Goal: Navigation & Orientation: Find specific page/section

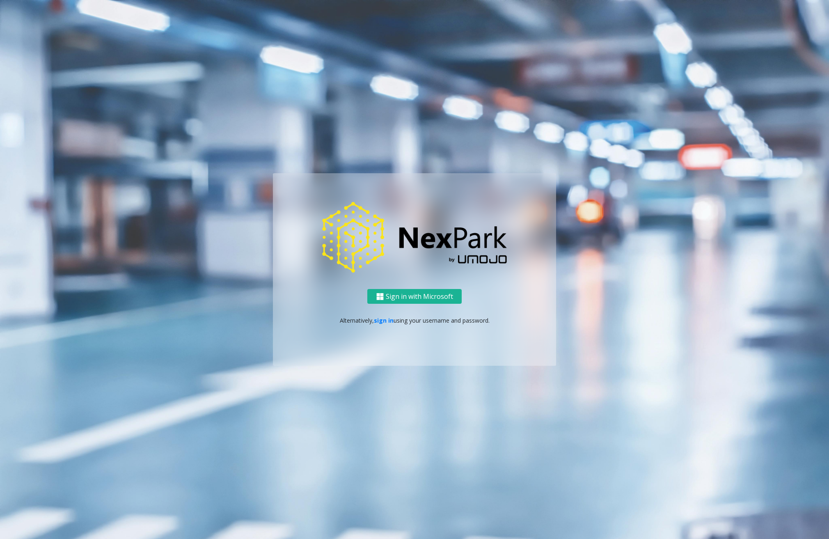
drag, startPoint x: 549, startPoint y: 504, endPoint x: 555, endPoint y: 503, distance: 5.9
click at [549, 504] on ng-component "Sign in with Microsoft Alternatively, sign in using your username and password." at bounding box center [414, 269] width 829 height 539
click at [376, 321] on link "sign in" at bounding box center [384, 320] width 20 height 8
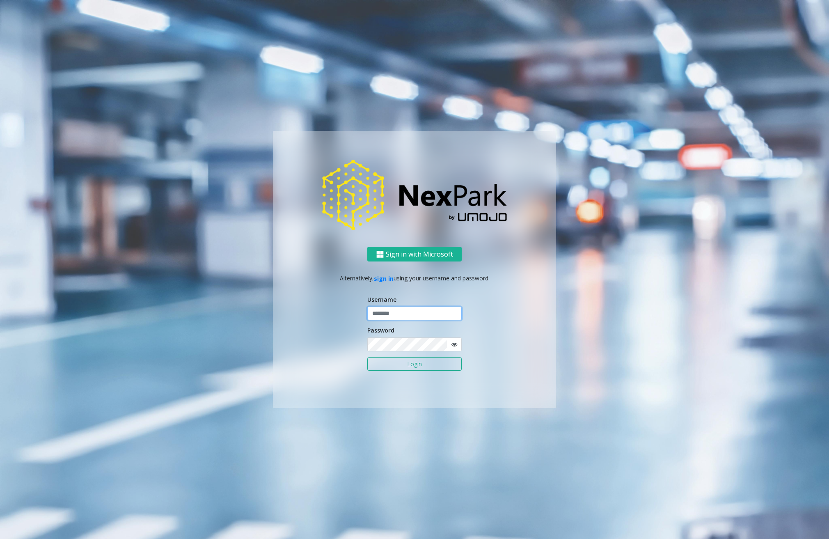
click at [402, 314] on input "text" at bounding box center [414, 313] width 94 height 14
drag, startPoint x: 402, startPoint y: 314, endPoint x: 22, endPoint y: 325, distance: 380.0
click at [22, 325] on ng-component "Sign in with Microsoft Alternatively, sign in using your username and password.…" at bounding box center [414, 269] width 829 height 539
type input "********"
click at [403, 363] on button "Login" at bounding box center [414, 364] width 94 height 14
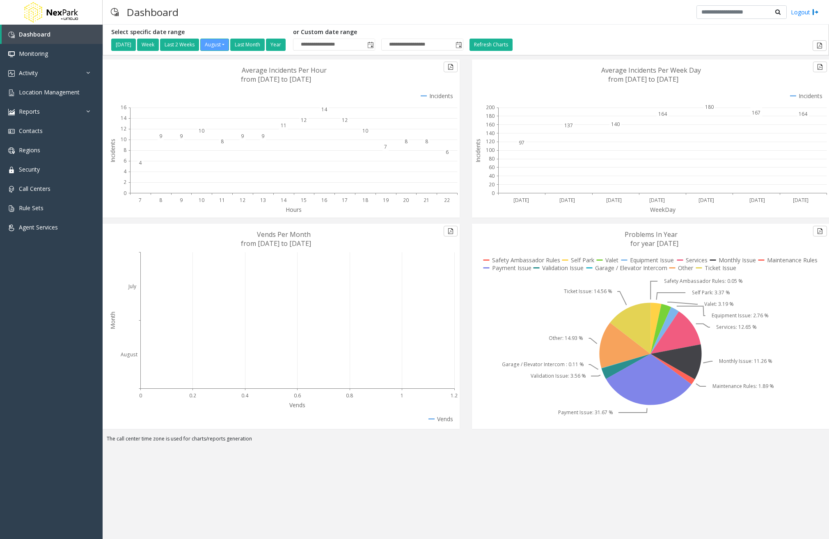
click at [604, 497] on div "**********" at bounding box center [466, 282] width 726 height 514
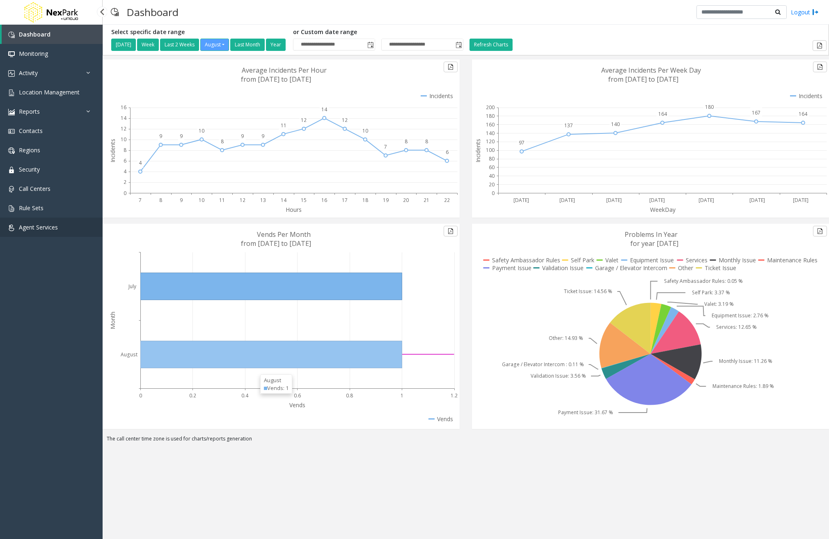
click at [51, 227] on span "Agent Services" at bounding box center [38, 227] width 39 height 8
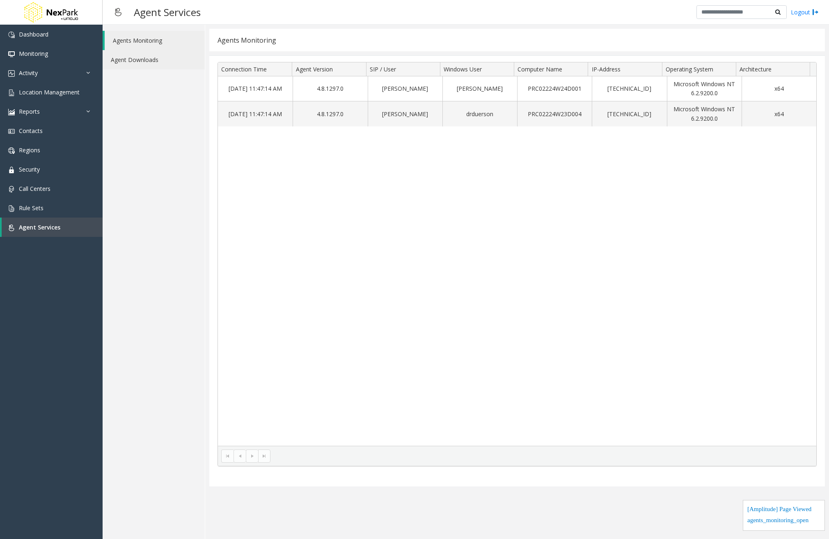
click at [141, 55] on link "Agent Downloads" at bounding box center [154, 59] width 102 height 19
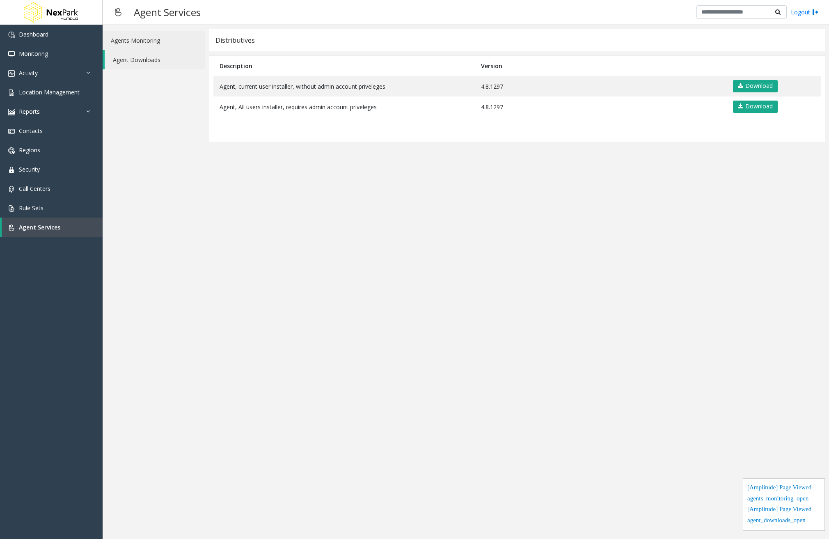
click at [149, 43] on link "Agents Monitoring" at bounding box center [154, 40] width 102 height 19
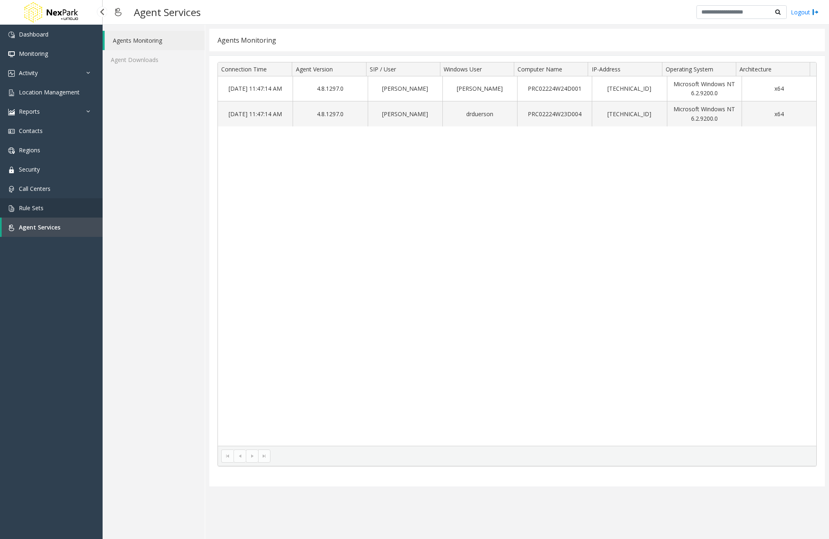
click at [40, 201] on link "Rule Sets" at bounding box center [51, 207] width 103 height 19
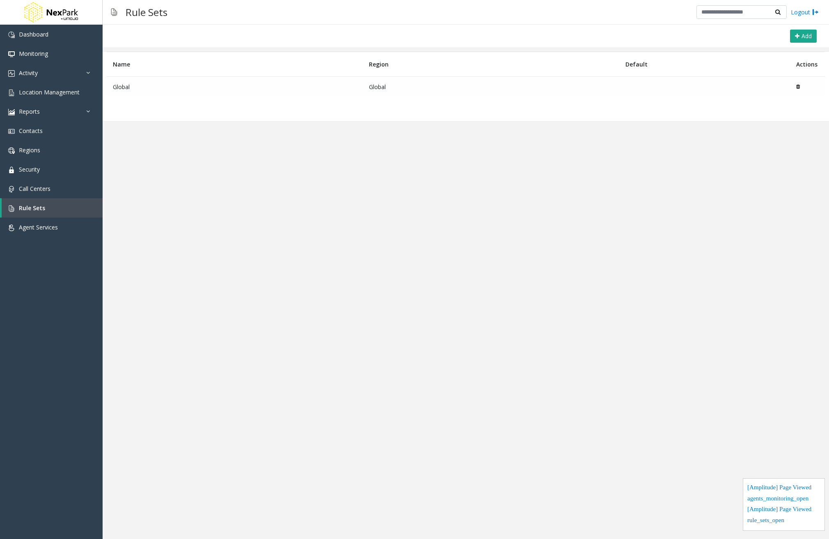
click at [130, 83] on td "Global" at bounding box center [235, 87] width 256 height 20
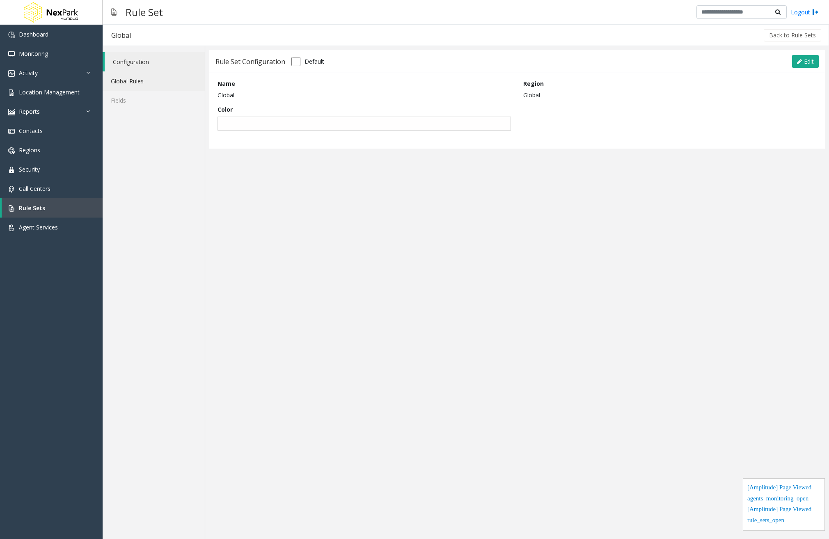
click at [158, 74] on link "Global Rules" at bounding box center [154, 80] width 102 height 19
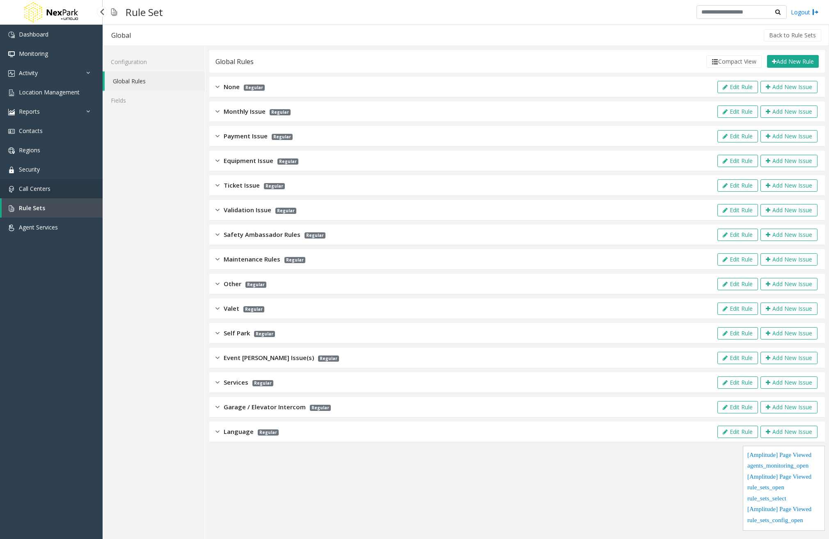
click at [37, 186] on span "Call Centers" at bounding box center [35, 189] width 32 height 8
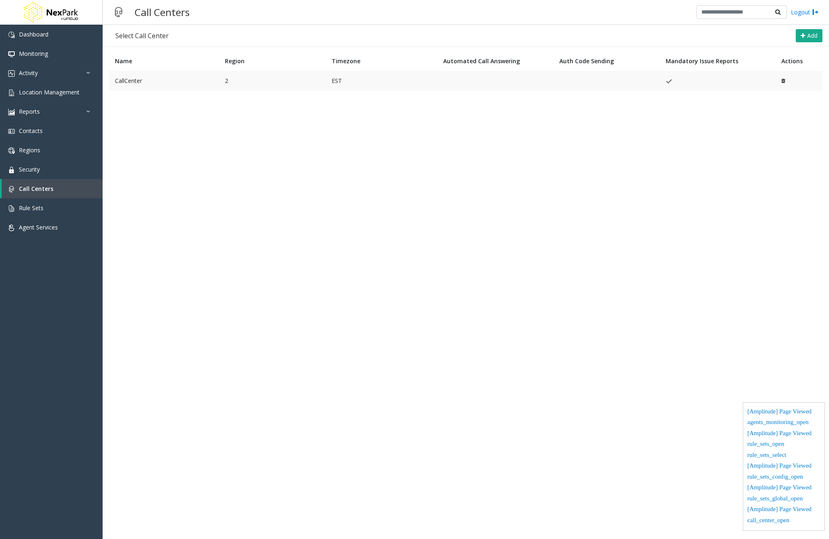
click at [144, 81] on td "CallCenter" at bounding box center [164, 81] width 110 height 20
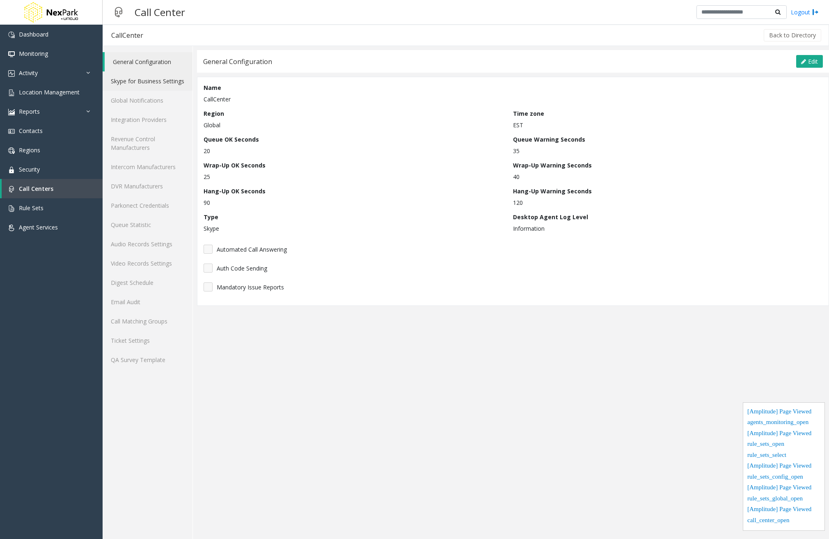
click at [144, 81] on link "Skype for Business Settings" at bounding box center [148, 80] width 90 height 19
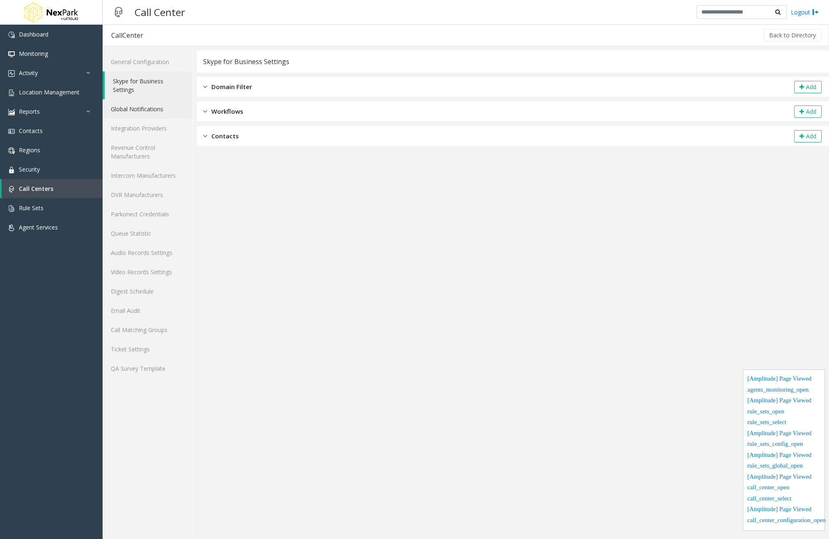
click at [138, 112] on link "Global Notifications" at bounding box center [148, 108] width 90 height 19
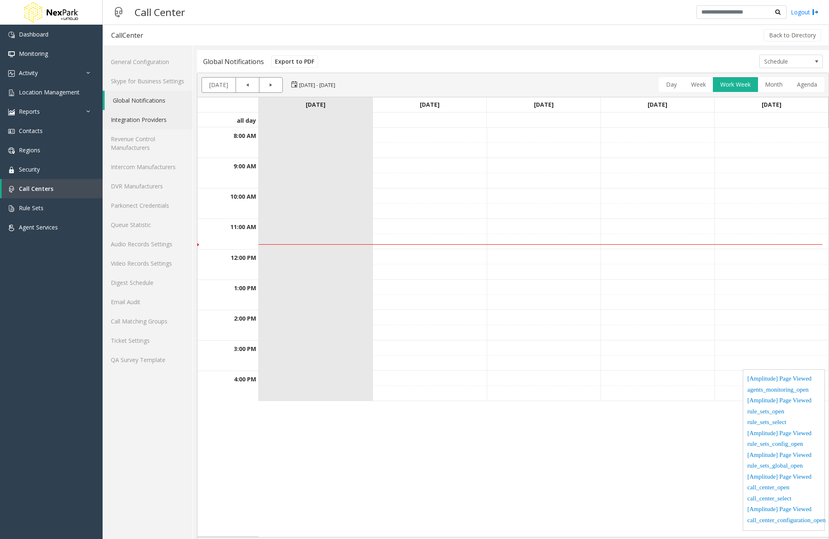
click at [143, 124] on link "Integration Providers" at bounding box center [148, 119] width 90 height 19
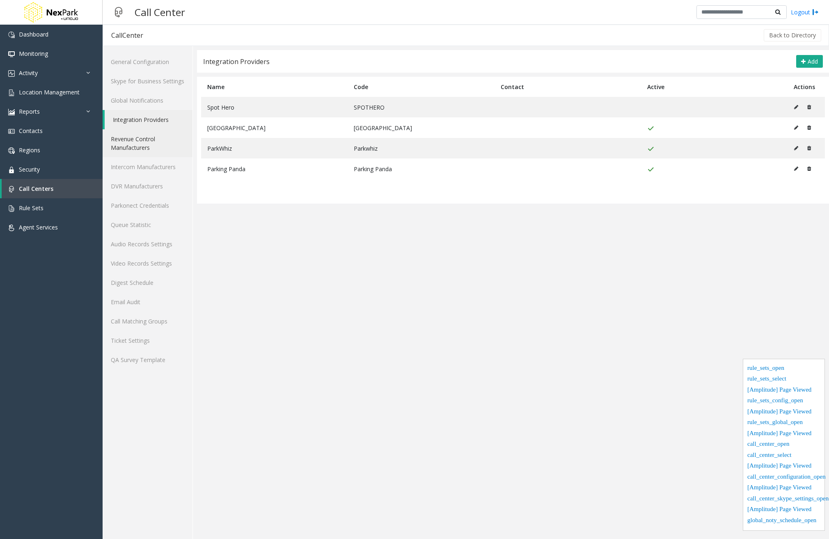
click at [146, 144] on link "Revenue Control Manufacturers" at bounding box center [148, 143] width 90 height 28
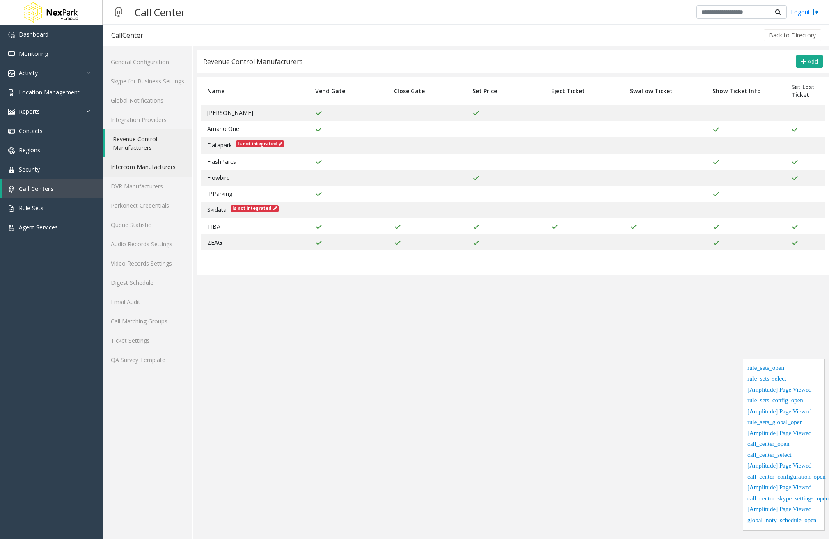
click at [153, 168] on link "Intercom Manufacturers" at bounding box center [148, 166] width 90 height 19
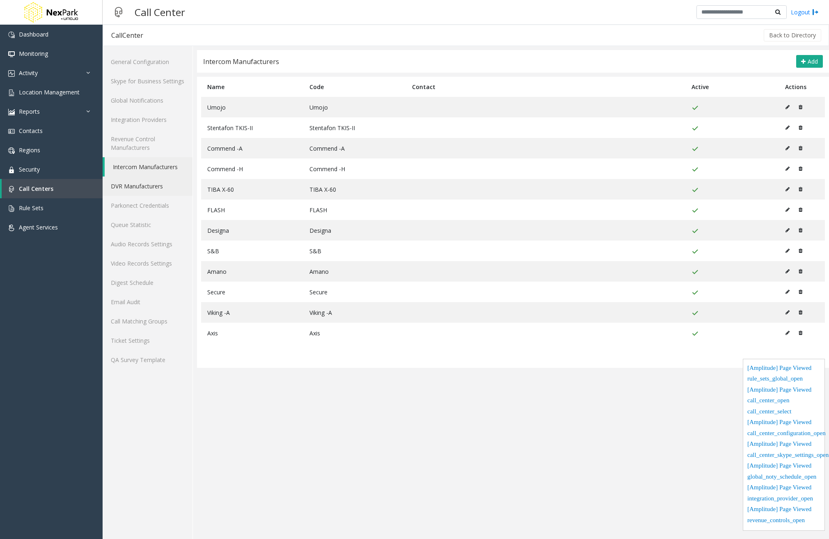
click at [151, 187] on link "DVR Manufacturers" at bounding box center [148, 185] width 90 height 19
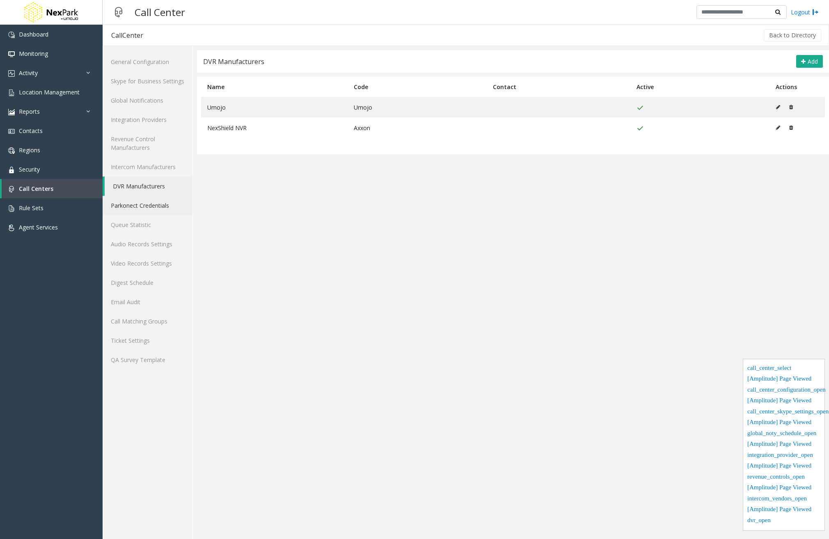
click at [152, 205] on link "Parkonect Credentials" at bounding box center [148, 205] width 90 height 19
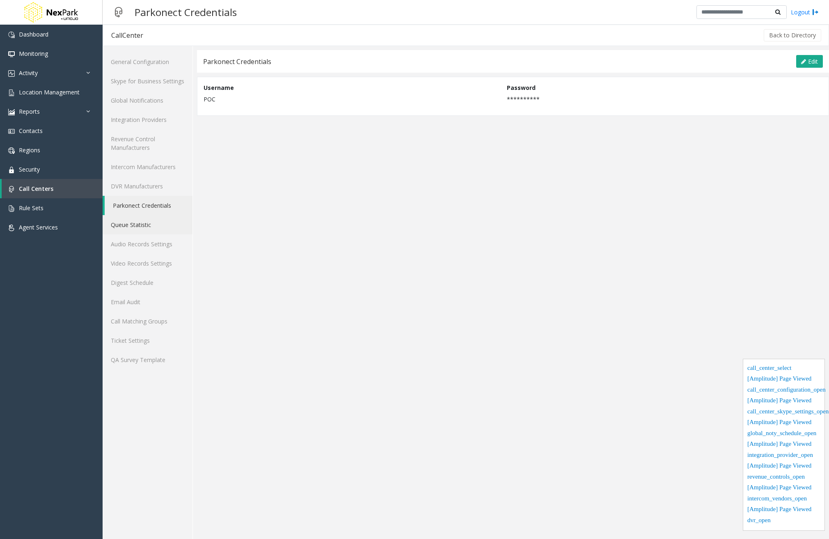
click at [142, 220] on link "Queue Statistic" at bounding box center [148, 224] width 90 height 19
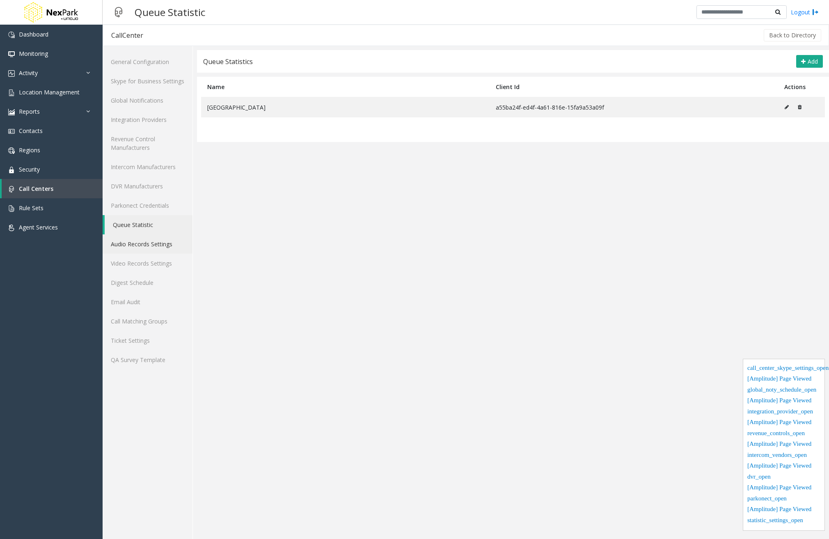
click at [144, 240] on link "Audio Records Settings" at bounding box center [148, 243] width 90 height 19
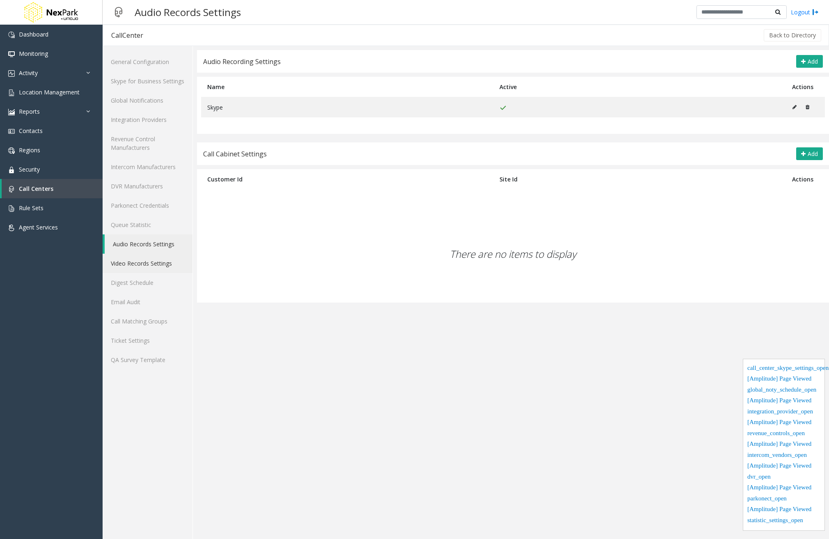
click at [146, 260] on link "Video Records Settings" at bounding box center [148, 263] width 90 height 19
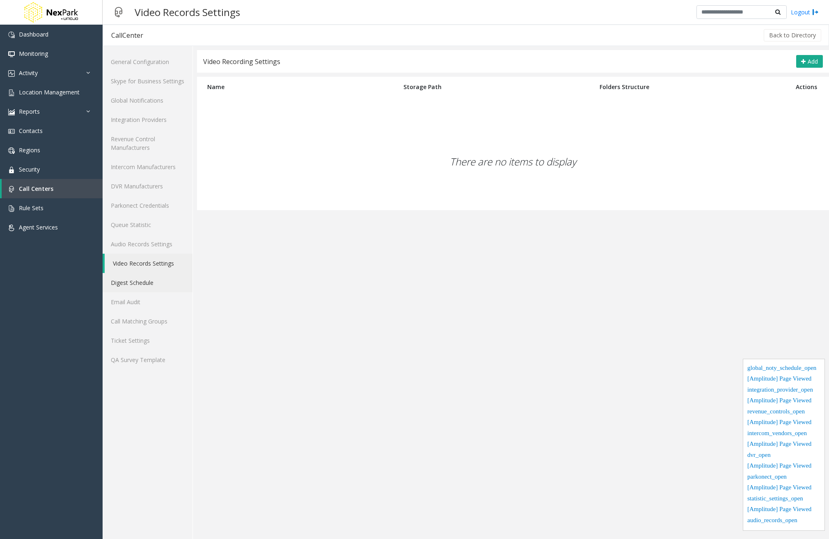
click at [150, 282] on link "Digest Schedule" at bounding box center [148, 282] width 90 height 19
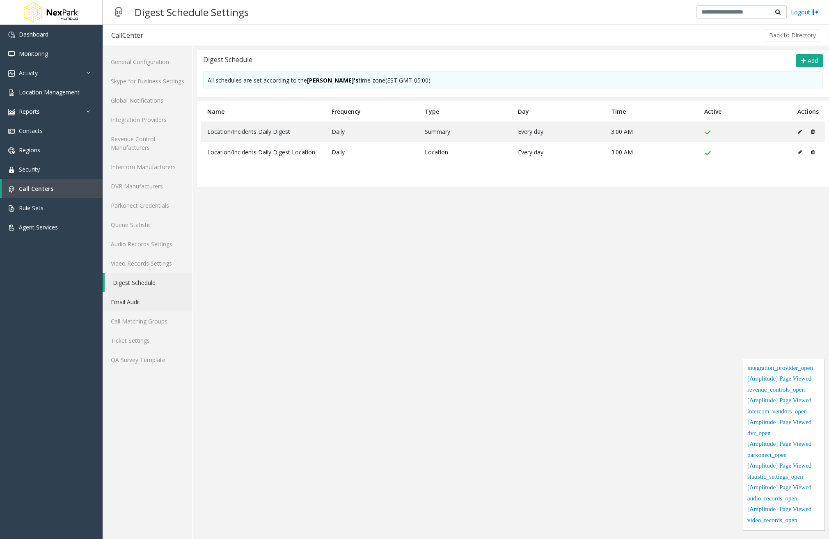
click at [151, 304] on link "Email Audit" at bounding box center [148, 301] width 90 height 19
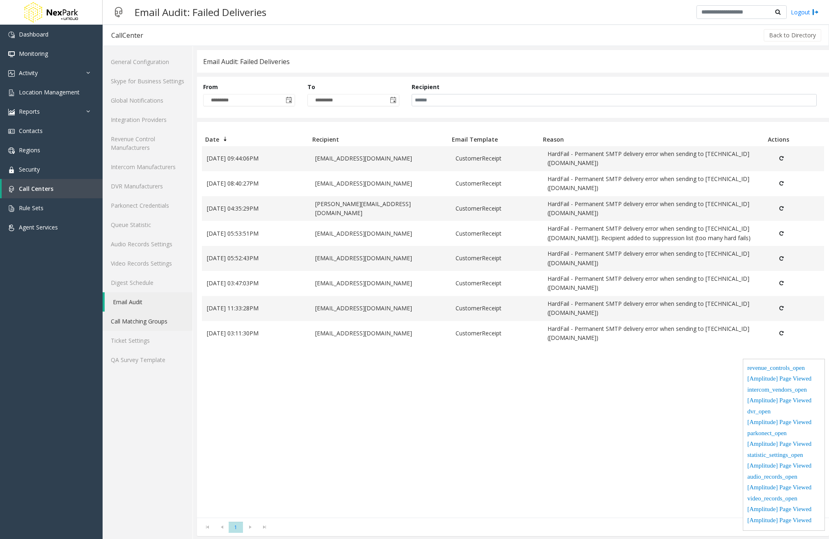
click at [145, 320] on link "Call Matching Groups" at bounding box center [148, 320] width 90 height 19
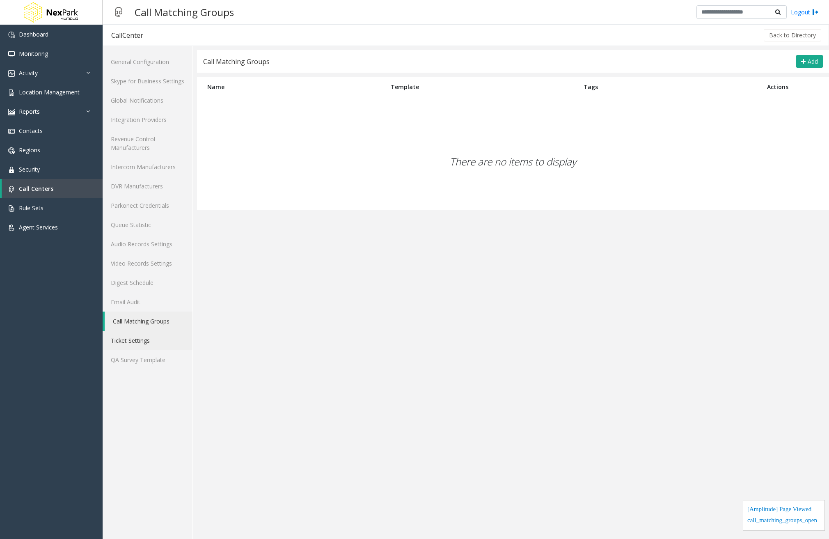
click at [142, 337] on link "Ticket Settings" at bounding box center [148, 340] width 90 height 19
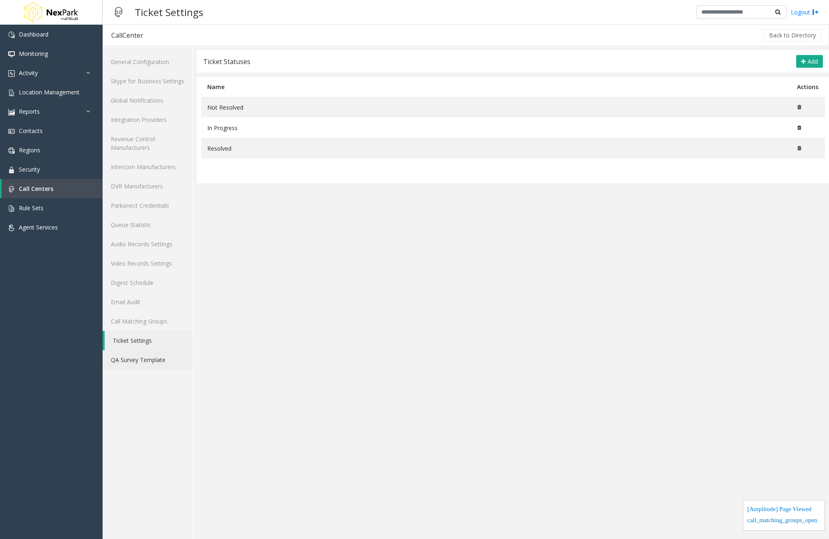
click at [155, 356] on link "QA Survey Template" at bounding box center [148, 359] width 90 height 19
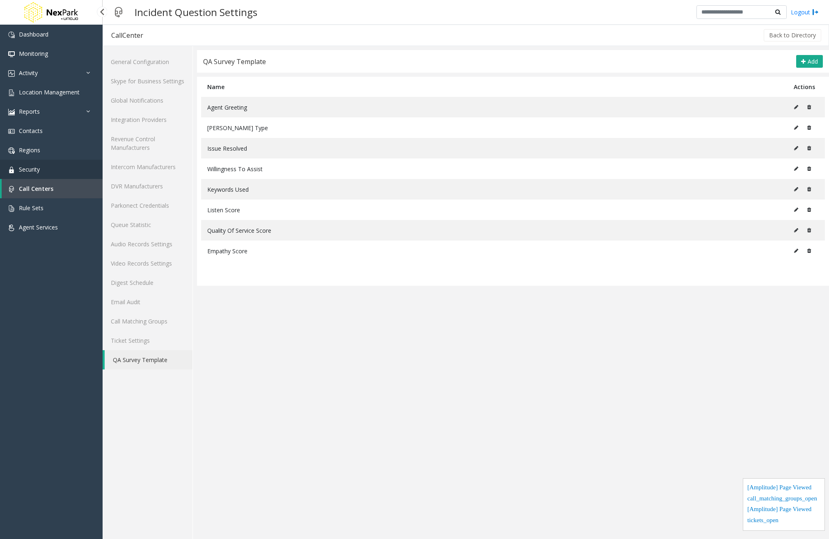
click at [38, 172] on span "Security" at bounding box center [29, 169] width 21 height 8
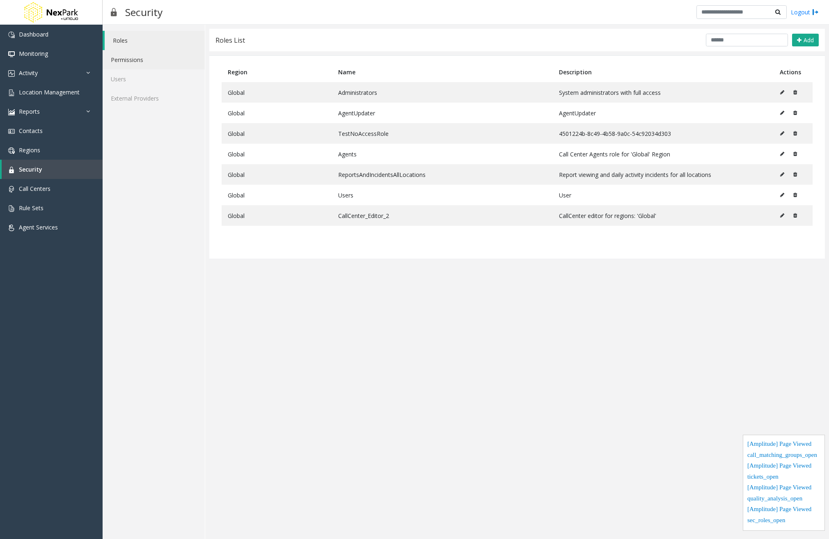
click at [120, 66] on link "Permissions" at bounding box center [154, 59] width 102 height 19
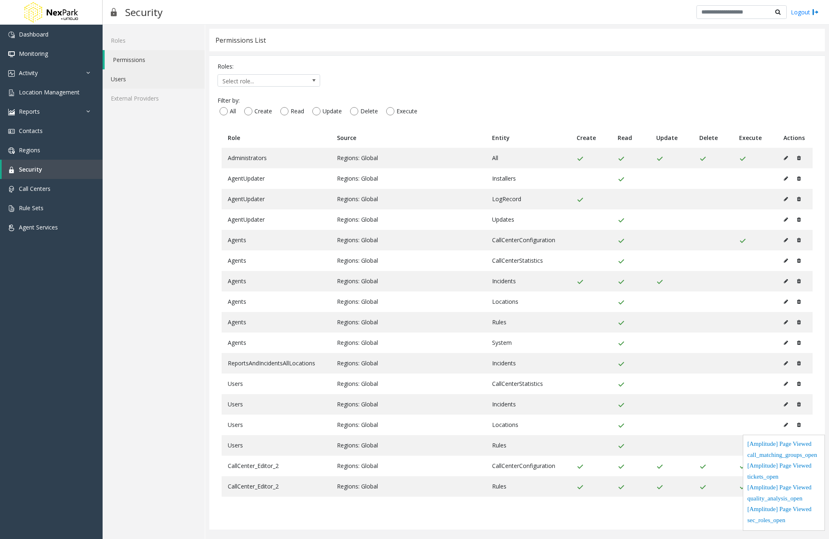
click at [132, 88] on link "Users" at bounding box center [154, 78] width 102 height 19
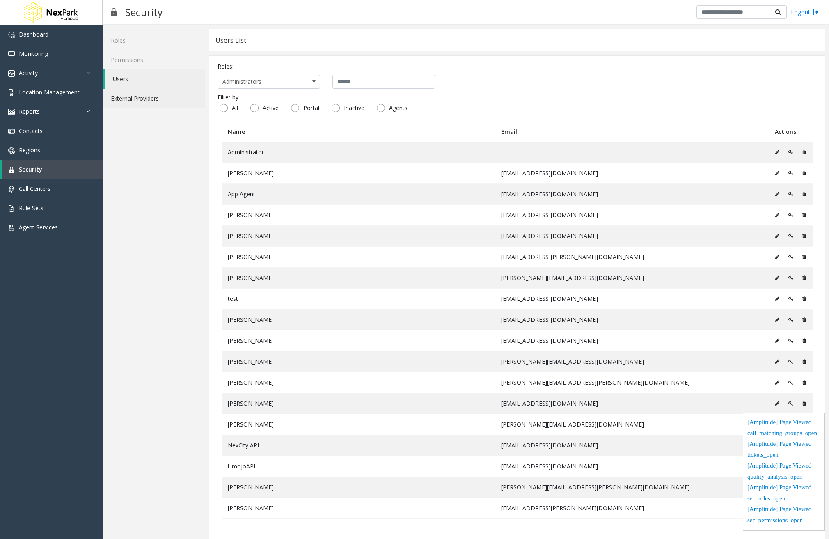
click at [132, 100] on link "External Providers" at bounding box center [154, 98] width 102 height 19
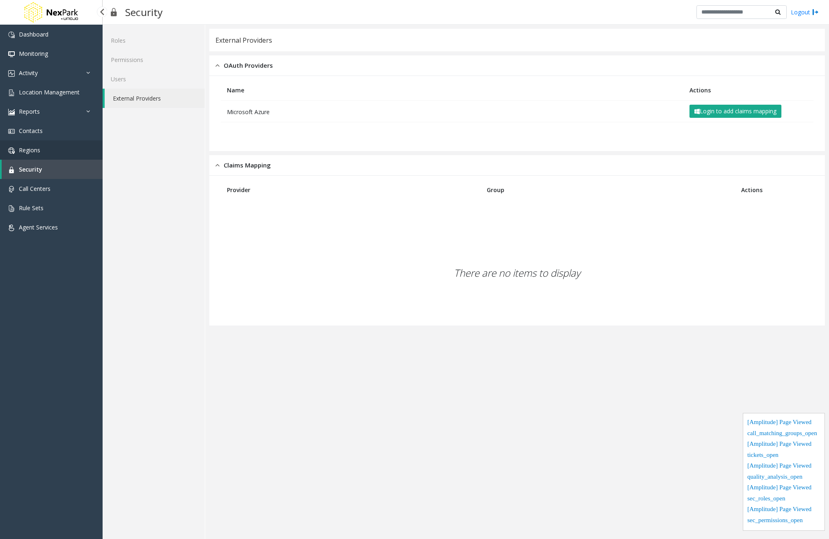
click at [59, 152] on link "Regions" at bounding box center [51, 149] width 103 height 19
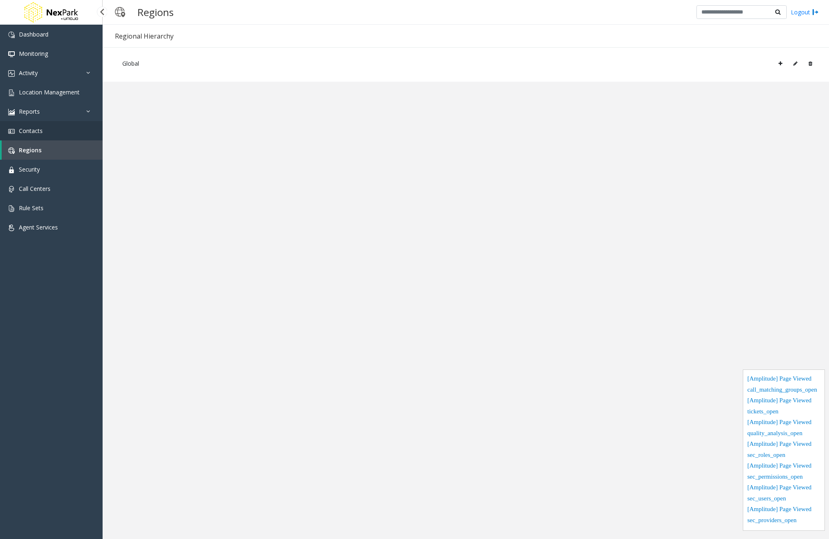
click at [58, 133] on link "Contacts" at bounding box center [51, 130] width 103 height 19
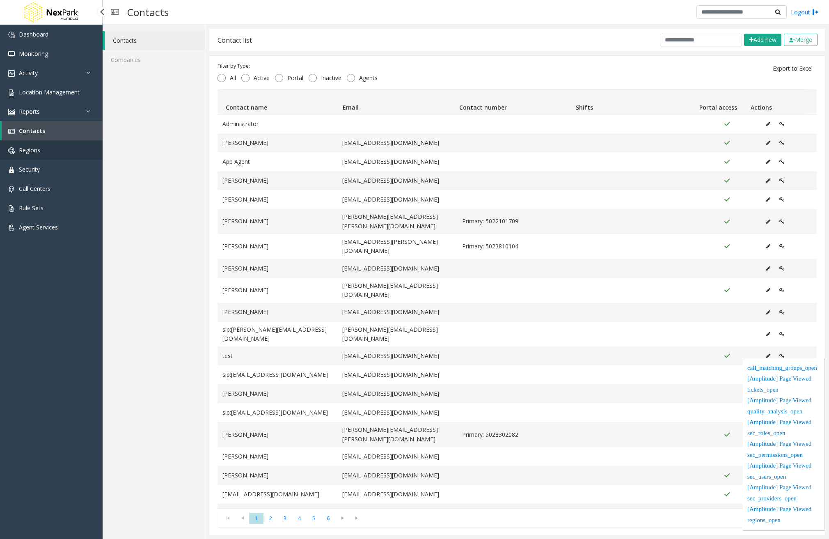
click at [48, 151] on link "Regions" at bounding box center [51, 149] width 103 height 19
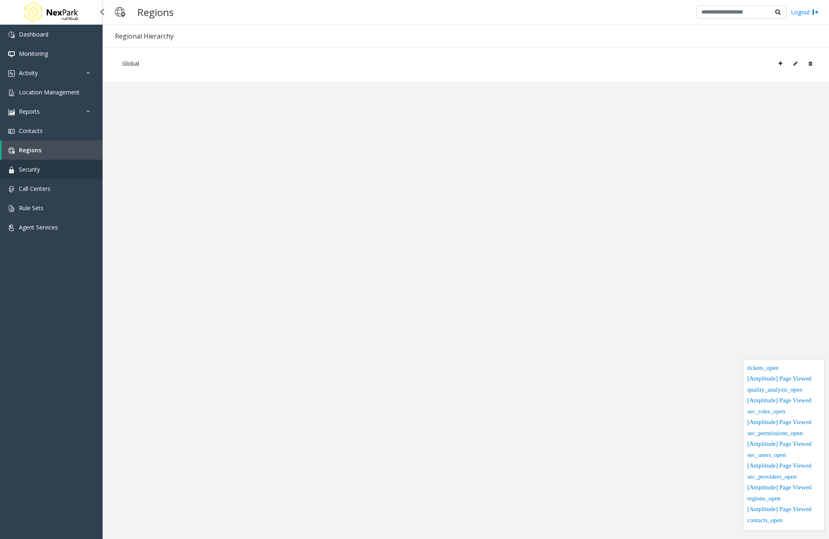
click at [42, 176] on link "Security" at bounding box center [51, 169] width 103 height 19
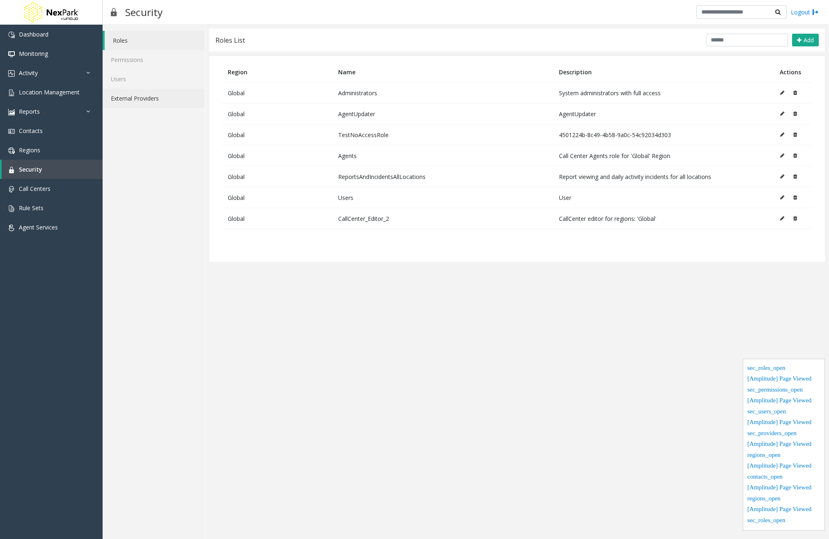
click at [126, 103] on link "External Providers" at bounding box center [154, 98] width 102 height 19
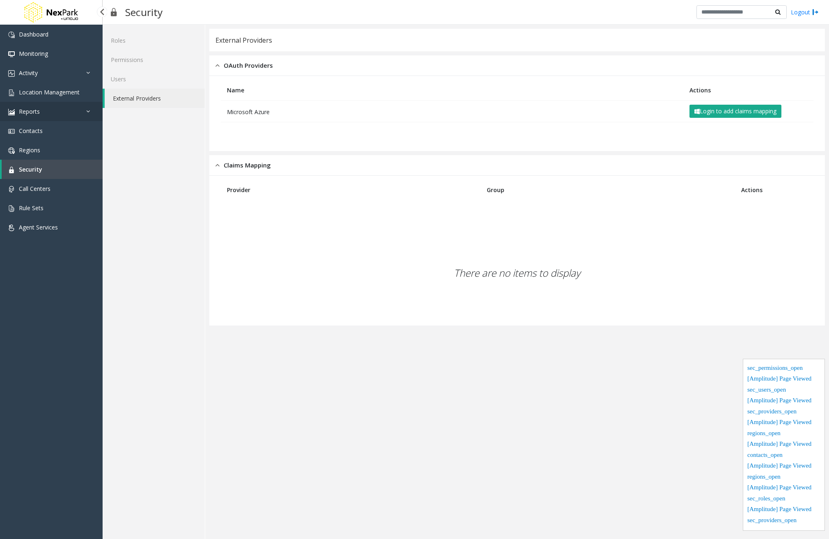
click at [38, 113] on span "Reports" at bounding box center [29, 111] width 21 height 8
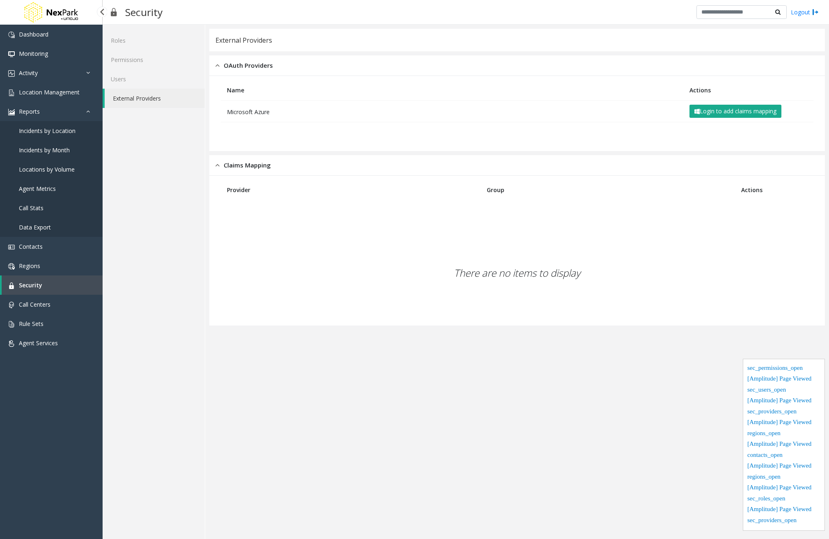
click at [41, 137] on link "Incidents by Location" at bounding box center [51, 130] width 103 height 19
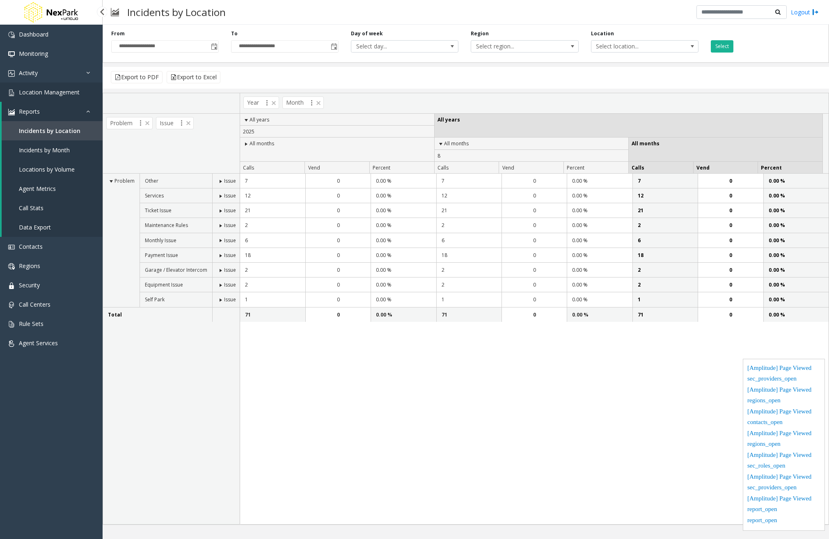
click at [66, 98] on link "Location Management" at bounding box center [51, 91] width 103 height 19
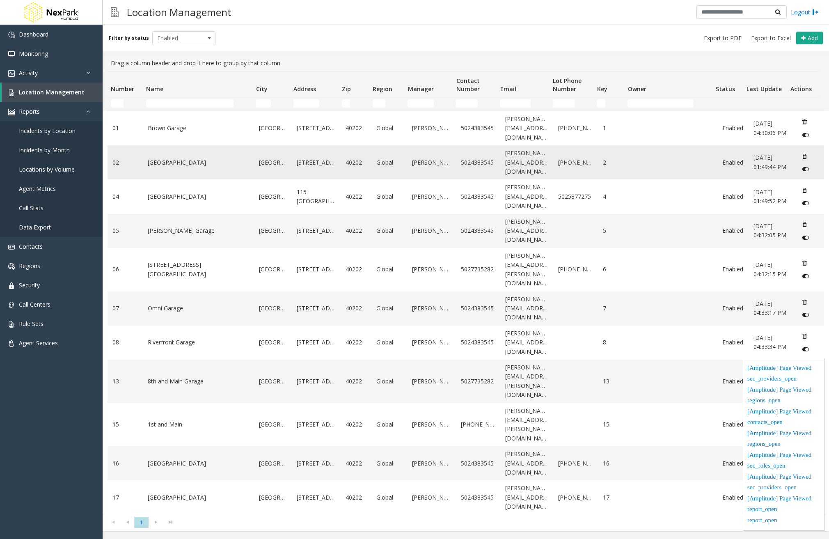
click at [207, 161] on link "[GEOGRAPHIC_DATA]" at bounding box center [198, 162] width 101 height 9
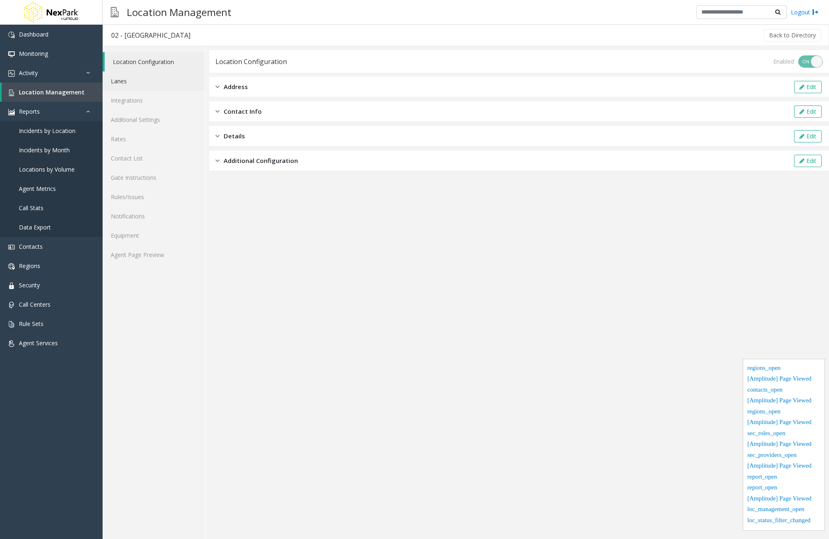
click at [141, 85] on link "Lanes" at bounding box center [154, 80] width 102 height 19
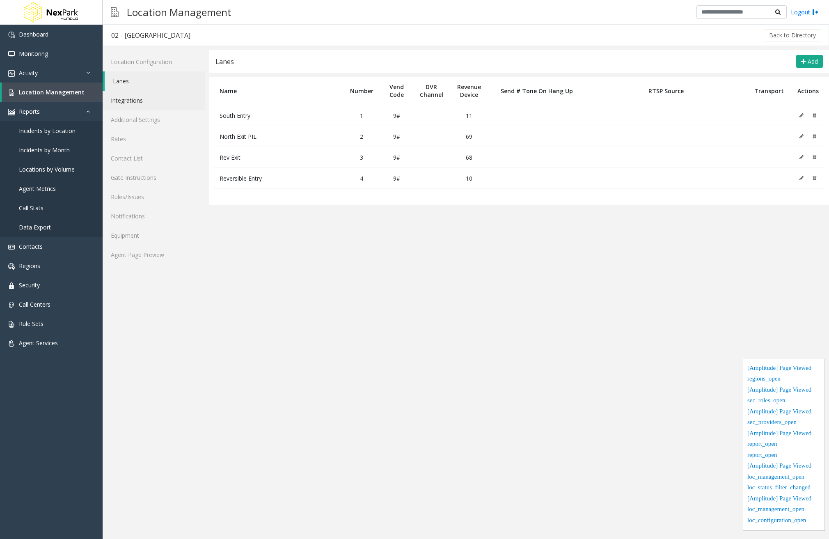
click at [146, 105] on link "Integrations" at bounding box center [154, 100] width 102 height 19
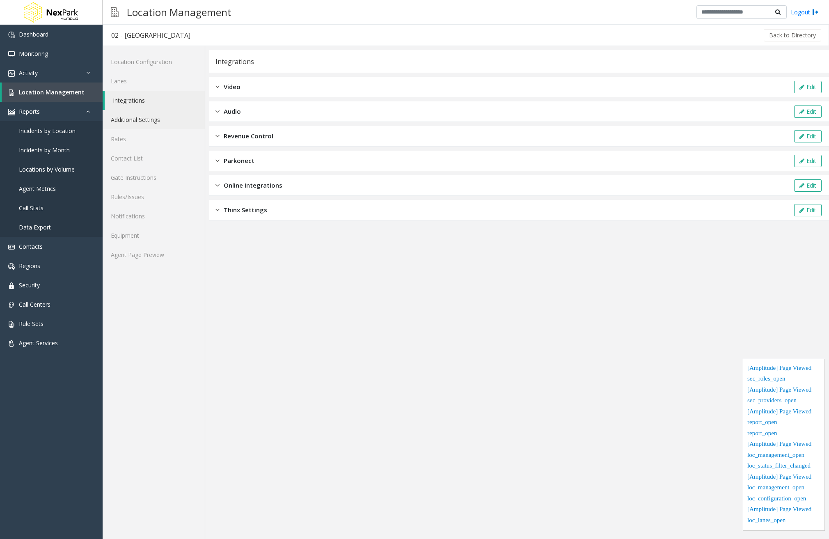
click at [147, 121] on link "Additional Settings" at bounding box center [154, 119] width 102 height 19
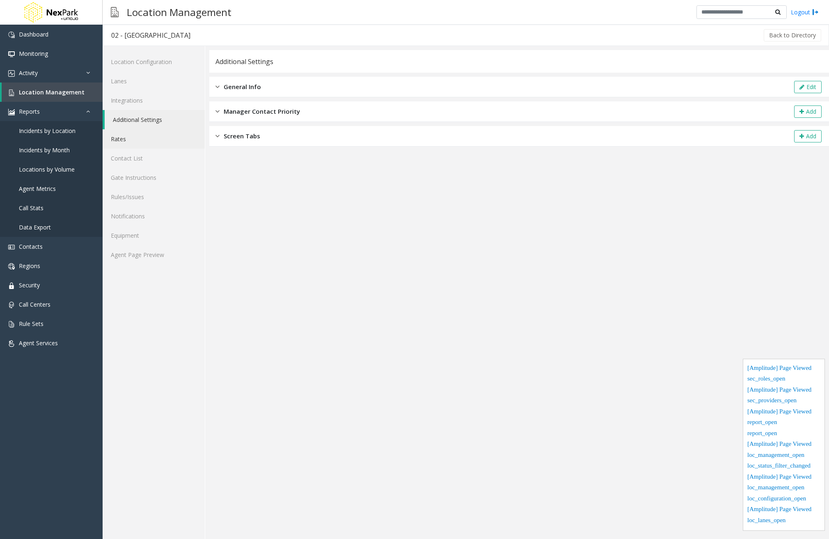
click at [142, 144] on link "Rates" at bounding box center [154, 138] width 102 height 19
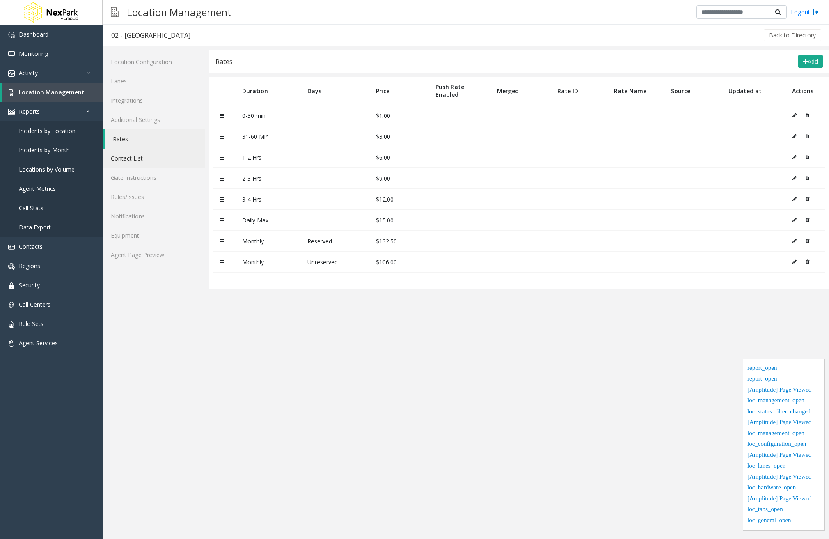
click at [140, 162] on link "Contact List" at bounding box center [154, 158] width 102 height 19
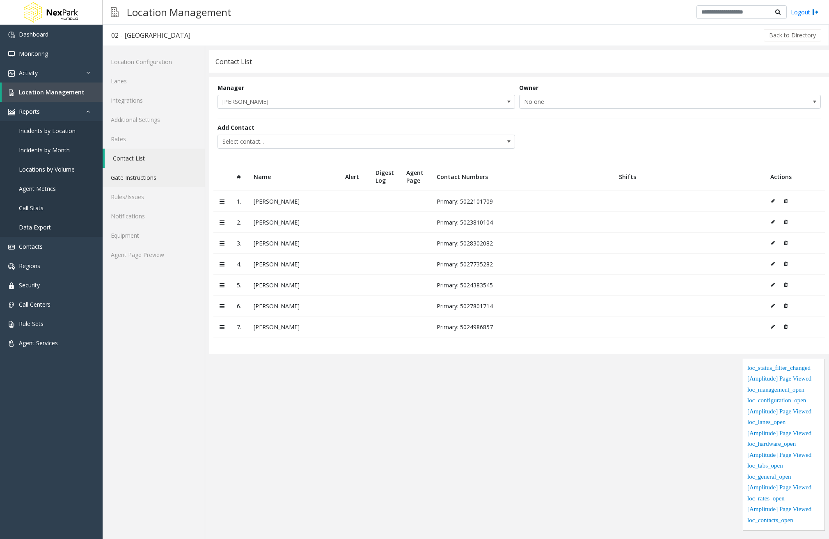
click at [144, 183] on link "Gate Instructions" at bounding box center [154, 177] width 102 height 19
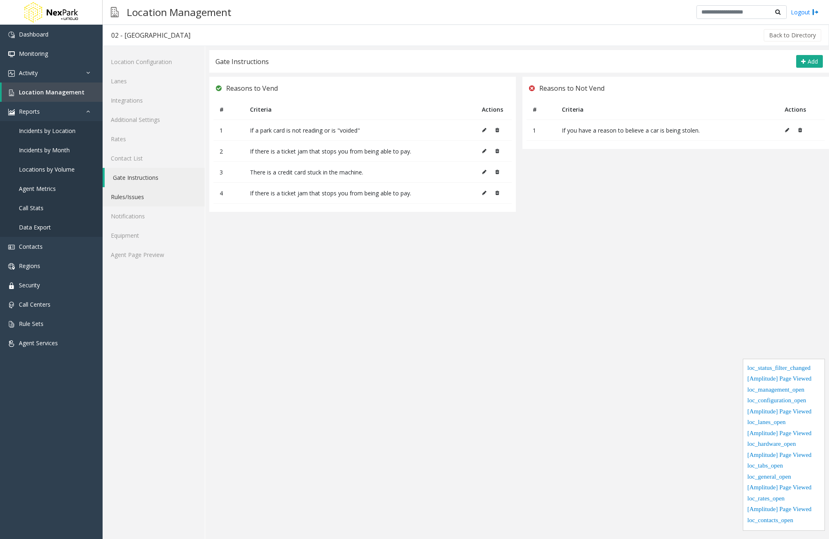
click at [143, 194] on link "Rules/Issues" at bounding box center [154, 196] width 102 height 19
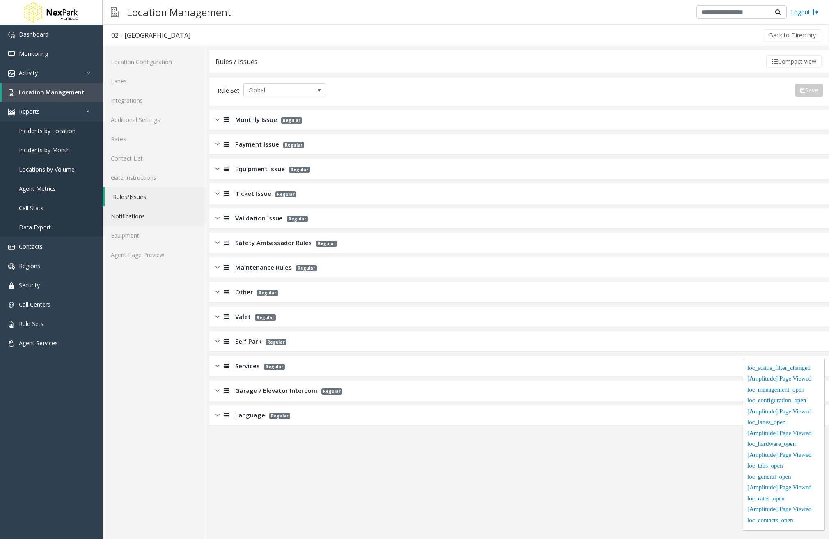
click at [138, 223] on link "Notifications" at bounding box center [154, 215] width 102 height 19
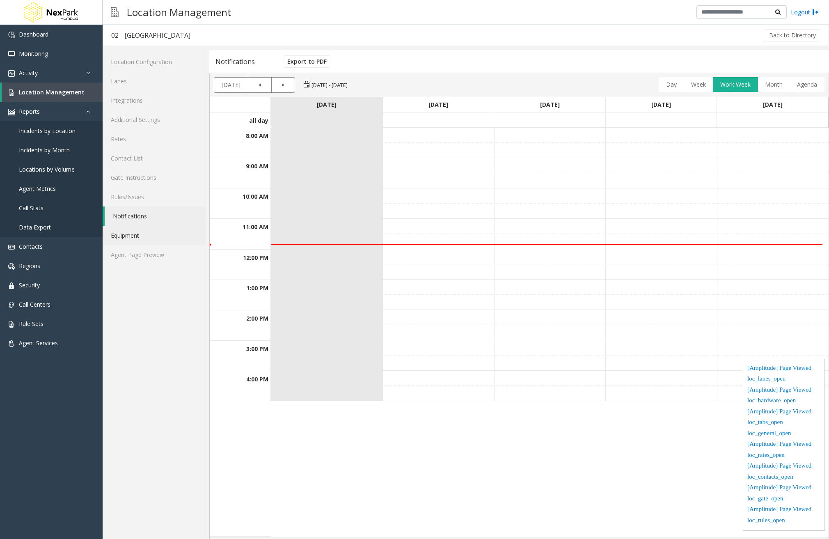
click at [138, 233] on link "Equipment" at bounding box center [154, 235] width 102 height 19
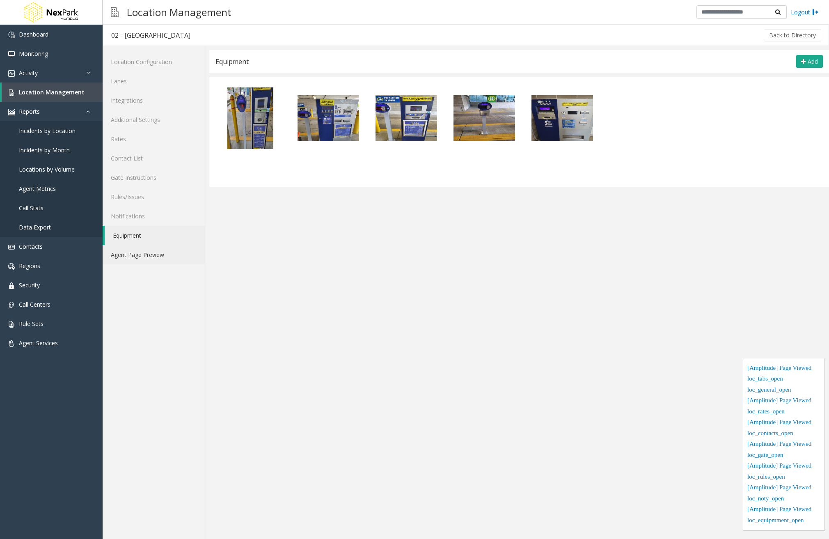
click at [135, 254] on link "Agent Page Preview" at bounding box center [154, 254] width 102 height 19
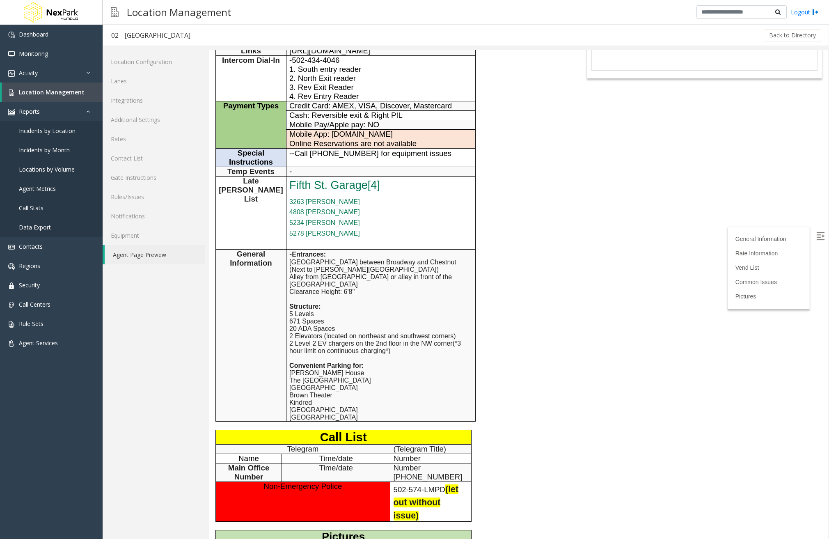
scroll to position [123, 0]
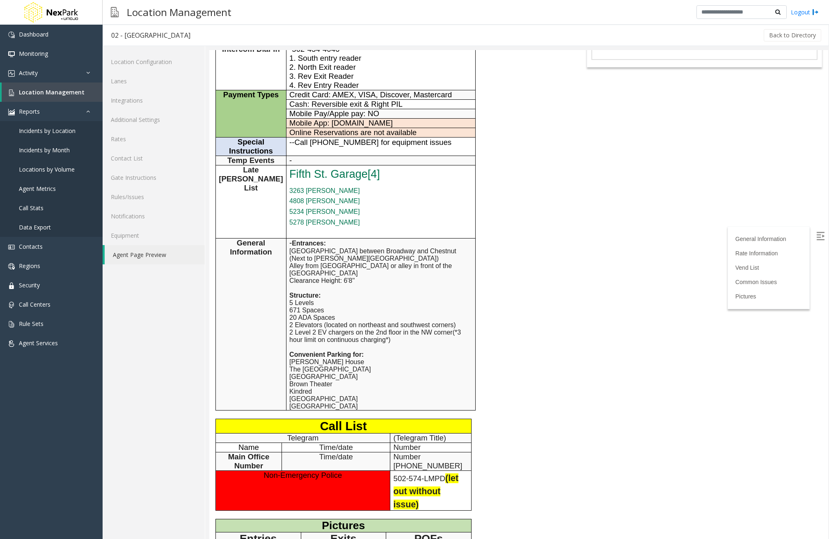
click at [441, 334] on span "[GEOGRAPHIC_DATA] between Broadway and Chestnut (Next to [PERSON_NAME][GEOGRAPH…" at bounding box center [372, 291] width 167 height 88
click at [578, 299] on body "02 - [GEOGRAPHIC_DATA] General Information Revenue Control Manufacturer: ZEAG G…" at bounding box center [518, 171] width 619 height 489
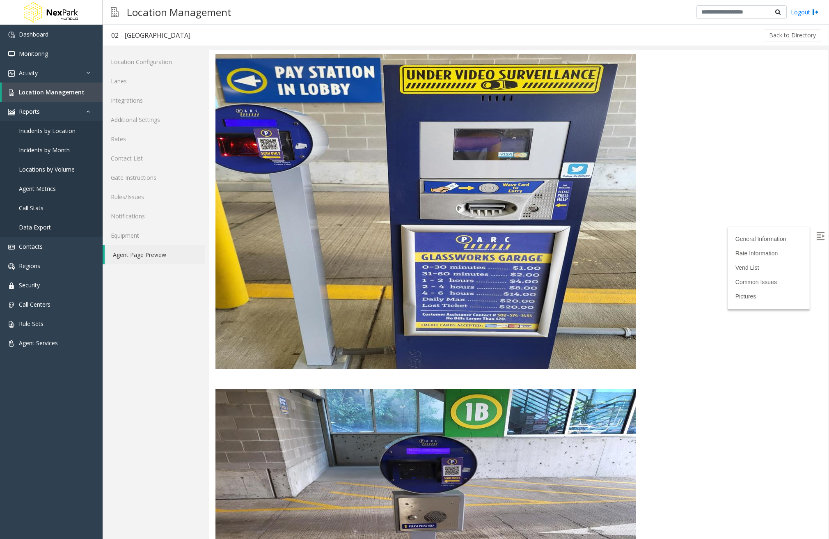
scroll to position [2703, 0]
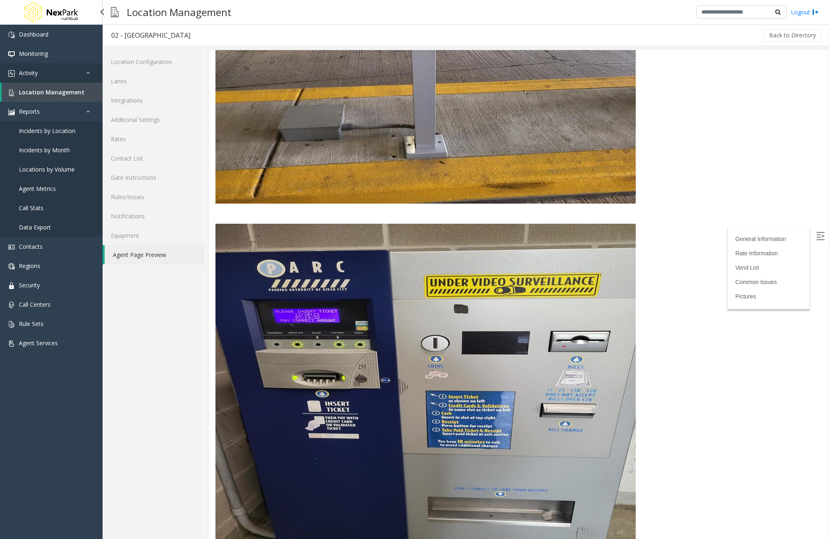
click at [60, 72] on link "Activity" at bounding box center [51, 72] width 103 height 19
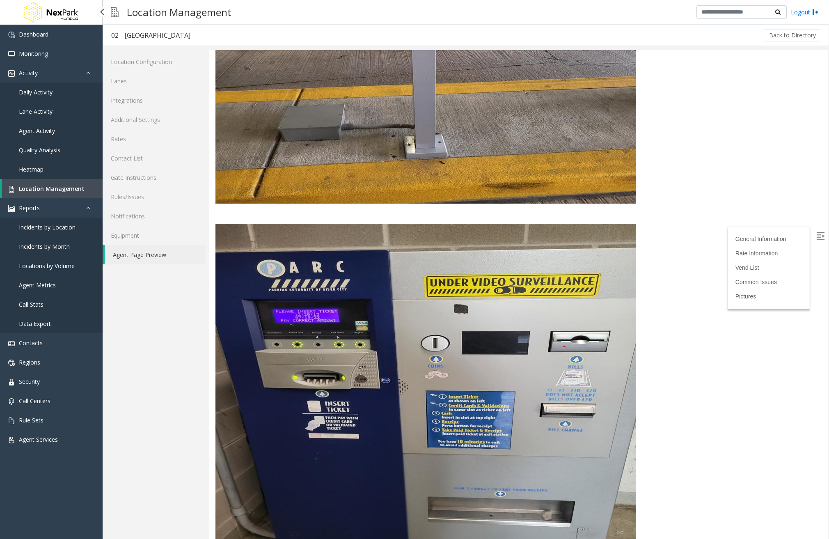
click at [46, 93] on span "Daily Activity" at bounding box center [36, 92] width 34 height 8
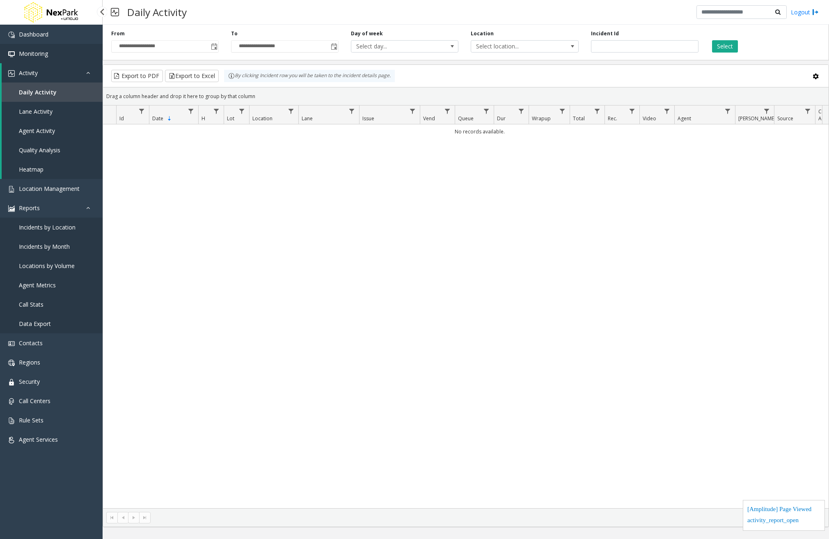
click at [39, 54] on span "Monitoring" at bounding box center [33, 54] width 29 height 8
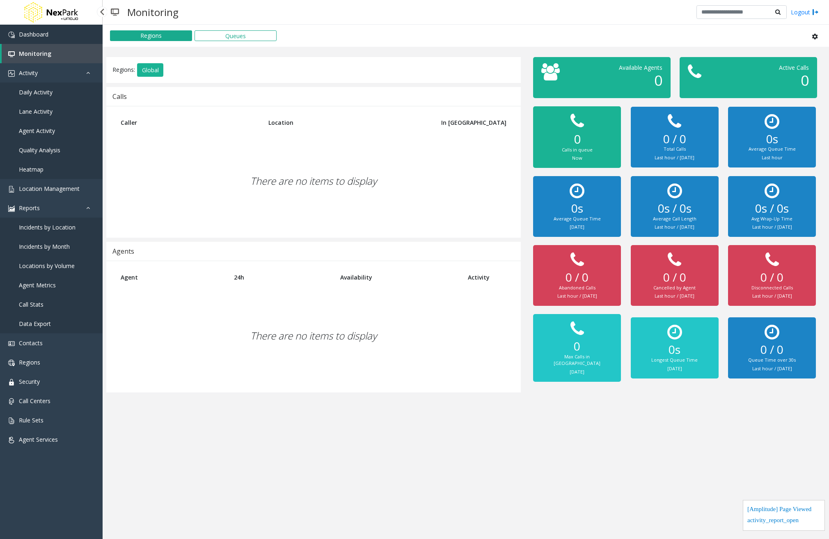
click at [57, 40] on link "Dashboard" at bounding box center [51, 34] width 103 height 19
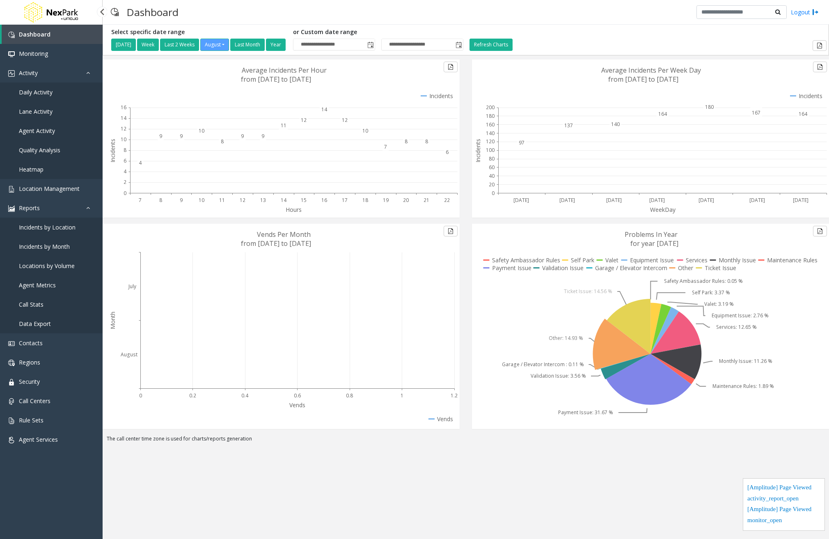
click at [45, 250] on span "Incidents by Month" at bounding box center [44, 246] width 51 height 8
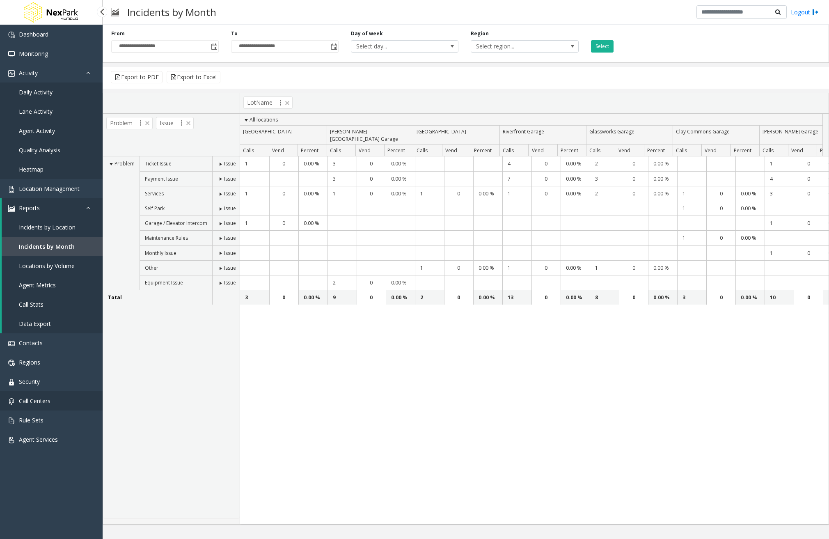
click at [50, 405] on link "Call Centers" at bounding box center [51, 400] width 103 height 19
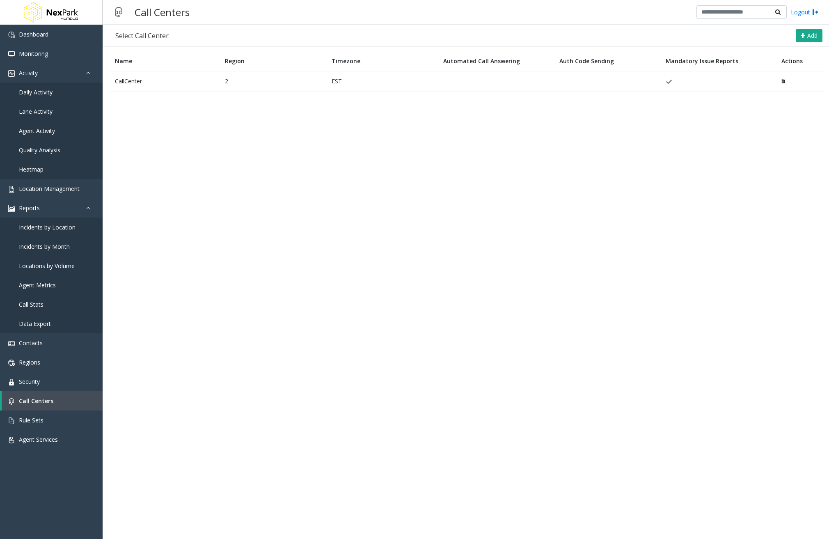
click at [163, 86] on td "CallCenter" at bounding box center [164, 81] width 110 height 20
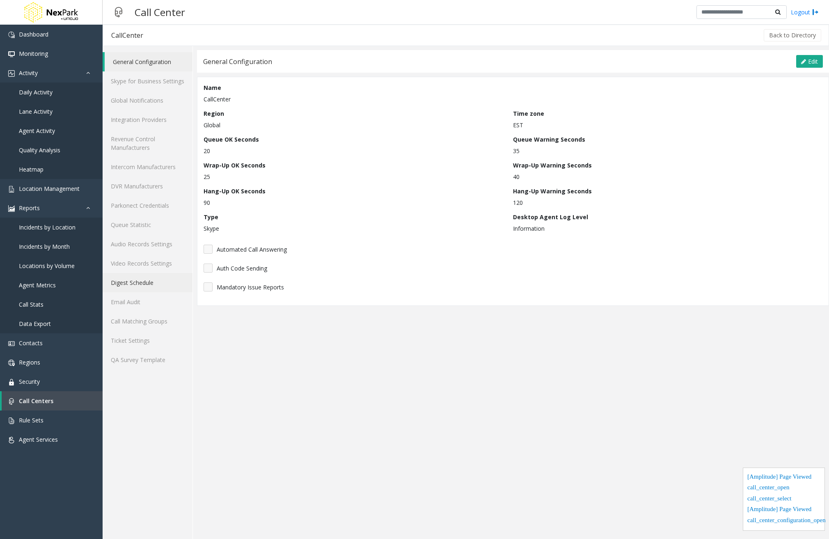
click at [144, 281] on link "Digest Schedule" at bounding box center [148, 282] width 90 height 19
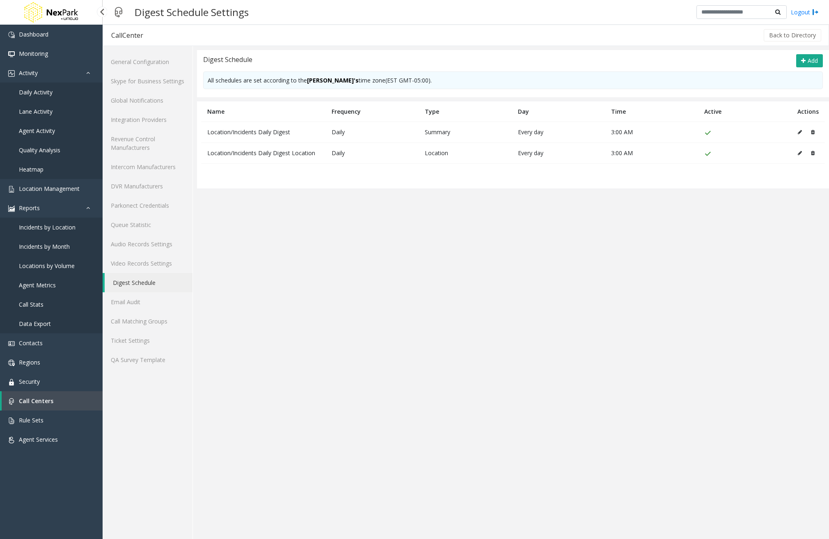
click at [61, 399] on link "Call Centers" at bounding box center [52, 400] width 101 height 19
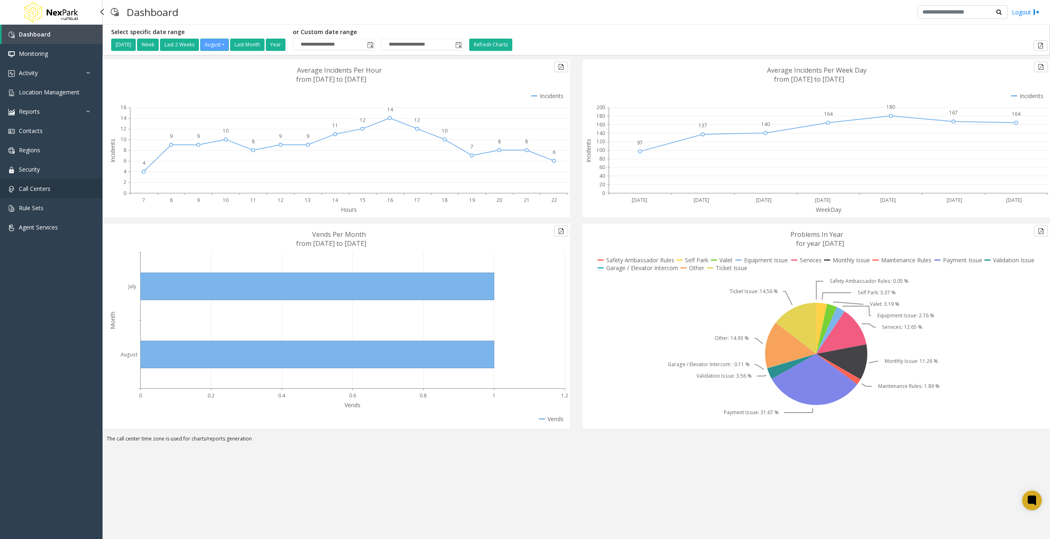
click at [50, 194] on link "Call Centers" at bounding box center [51, 188] width 103 height 19
